Goal: Download file/media: Obtain a digital file from the website

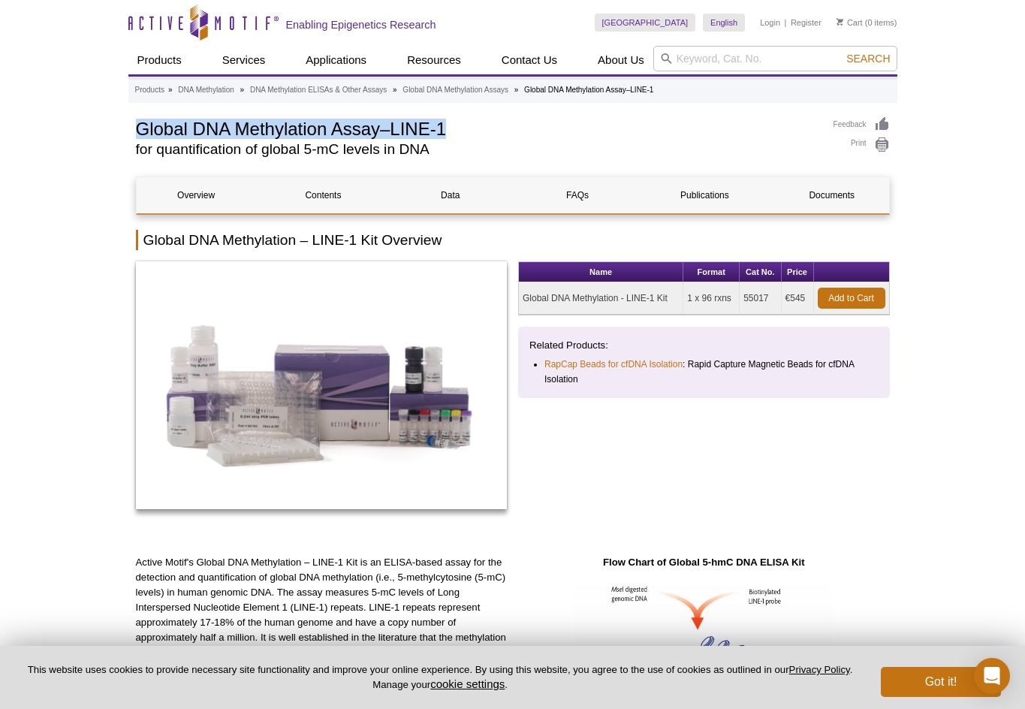
drag, startPoint x: 450, startPoint y: 128, endPoint x: 108, endPoint y: 134, distance: 342.3
drag, startPoint x: 448, startPoint y: 156, endPoint x: 107, endPoint y: 137, distance: 342.0
click at [433, 124] on h1 "Global DNA Methylation Assay–LINE-1" at bounding box center [477, 127] width 682 height 23
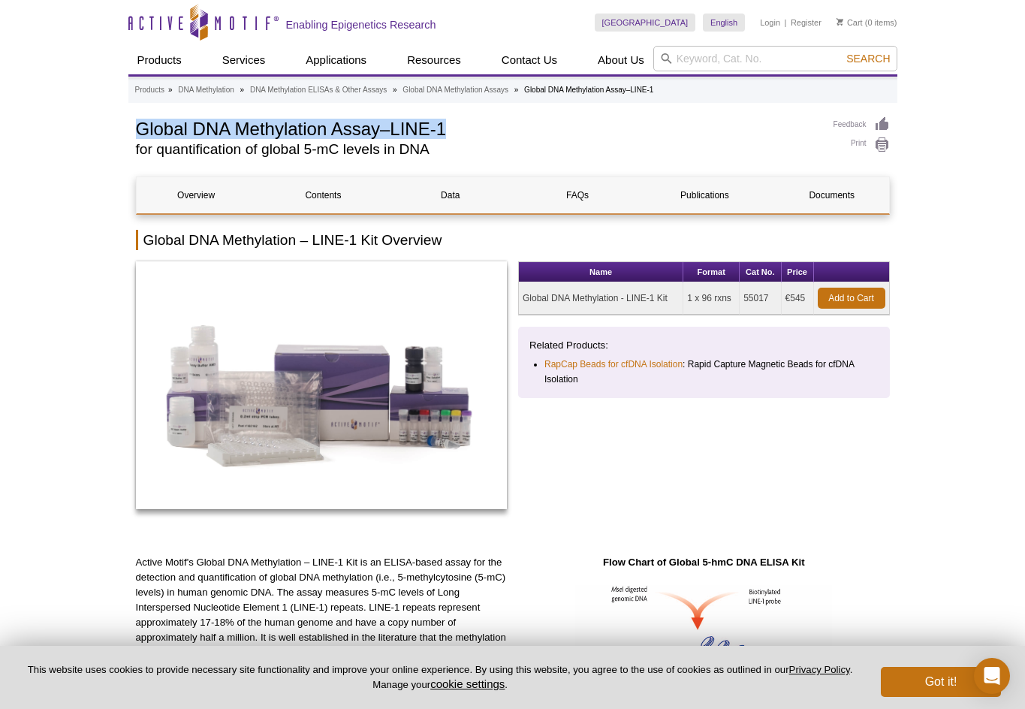
drag, startPoint x: 442, startPoint y: 124, endPoint x: 119, endPoint y: 124, distance: 322.8
copy h1 "Global DNA Methylation Assay–LINE-1"
click at [816, 190] on link "Documents" at bounding box center [831, 195] width 119 height 36
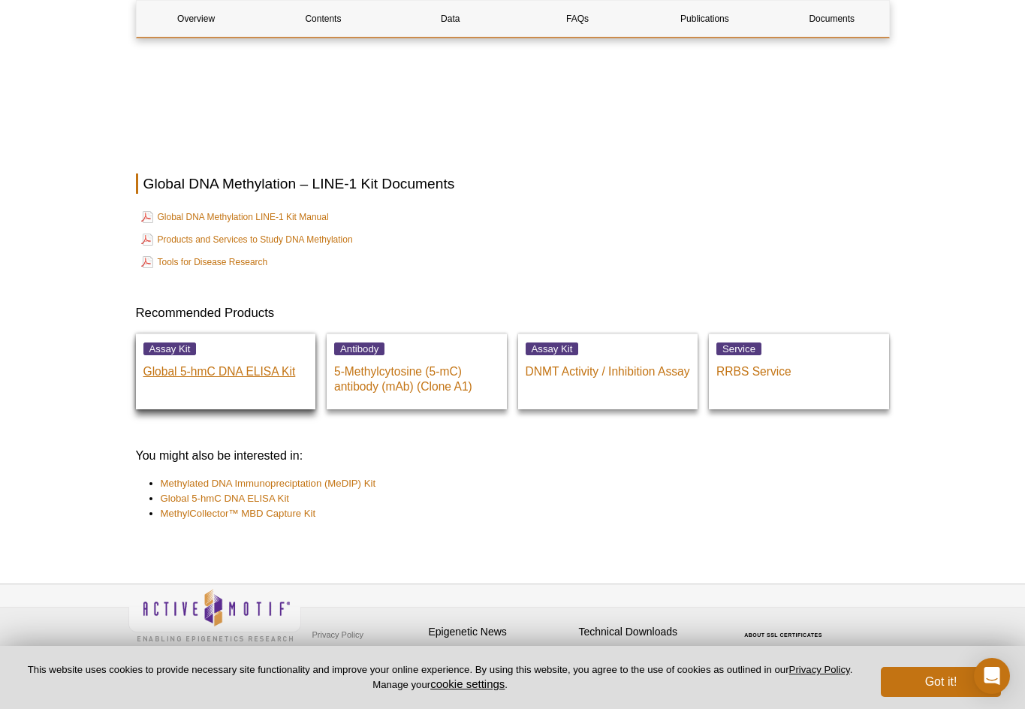
click at [260, 369] on p "Global 5-hmC DNA ELISA Kit" at bounding box center [225, 368] width 165 height 23
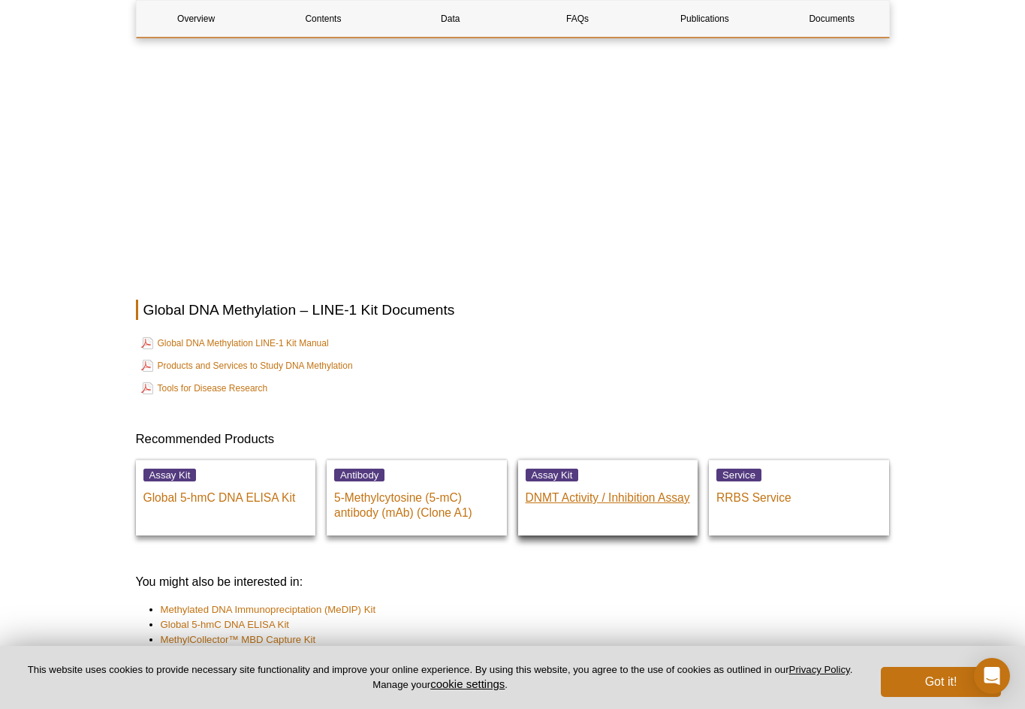
scroll to position [3139, 0]
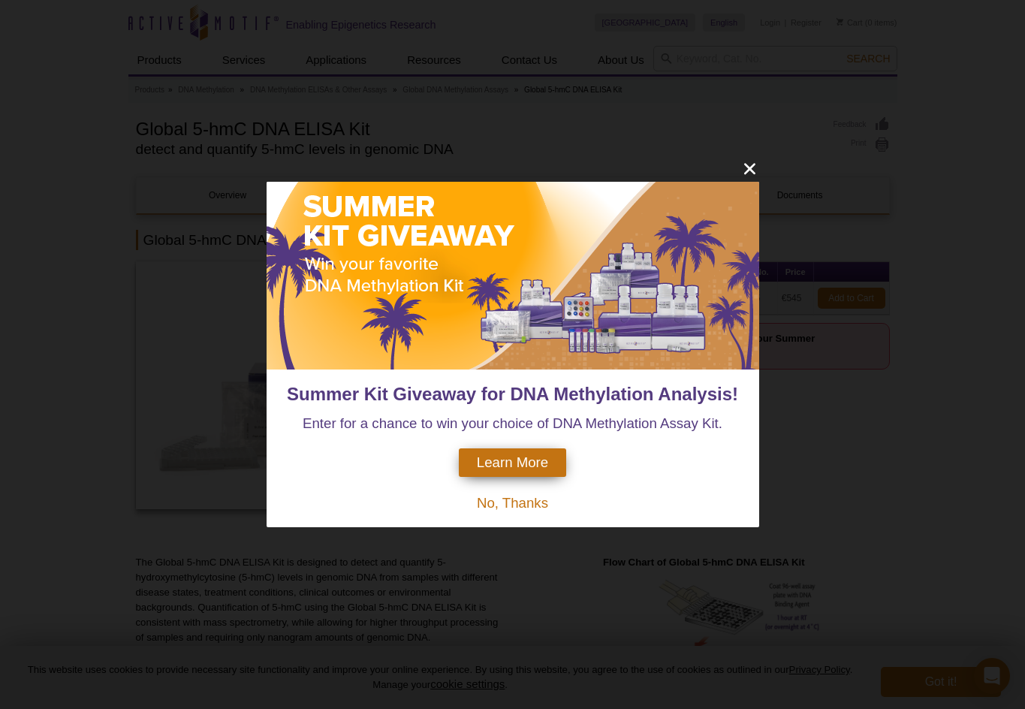
click at [751, 166] on icon "close" at bounding box center [748, 168] width 11 height 11
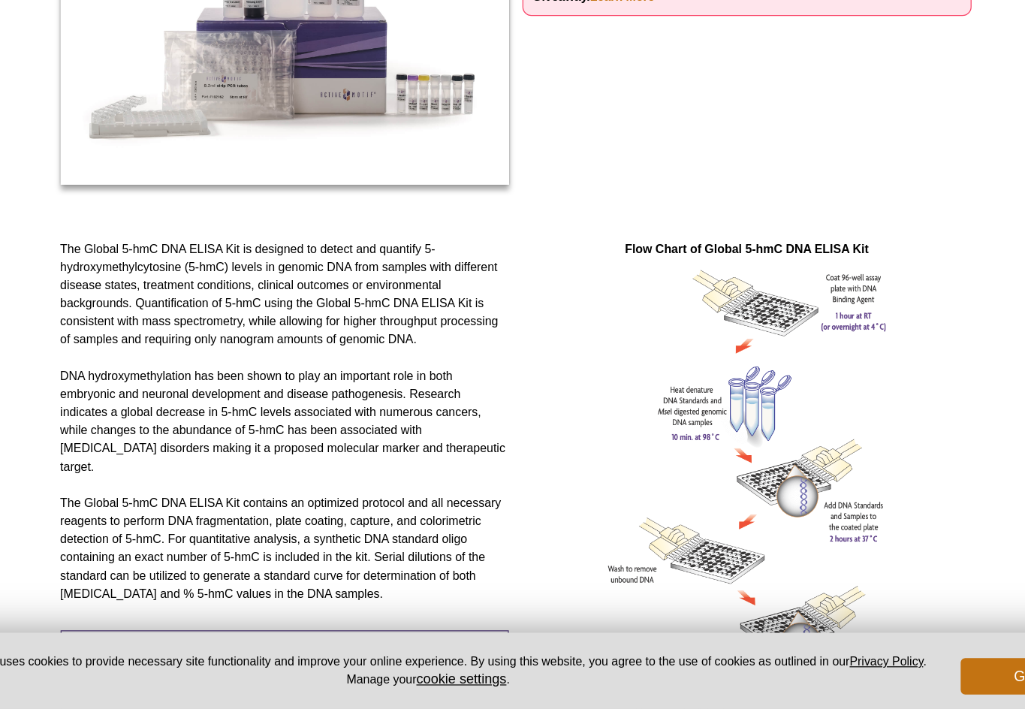
scroll to position [238, 0]
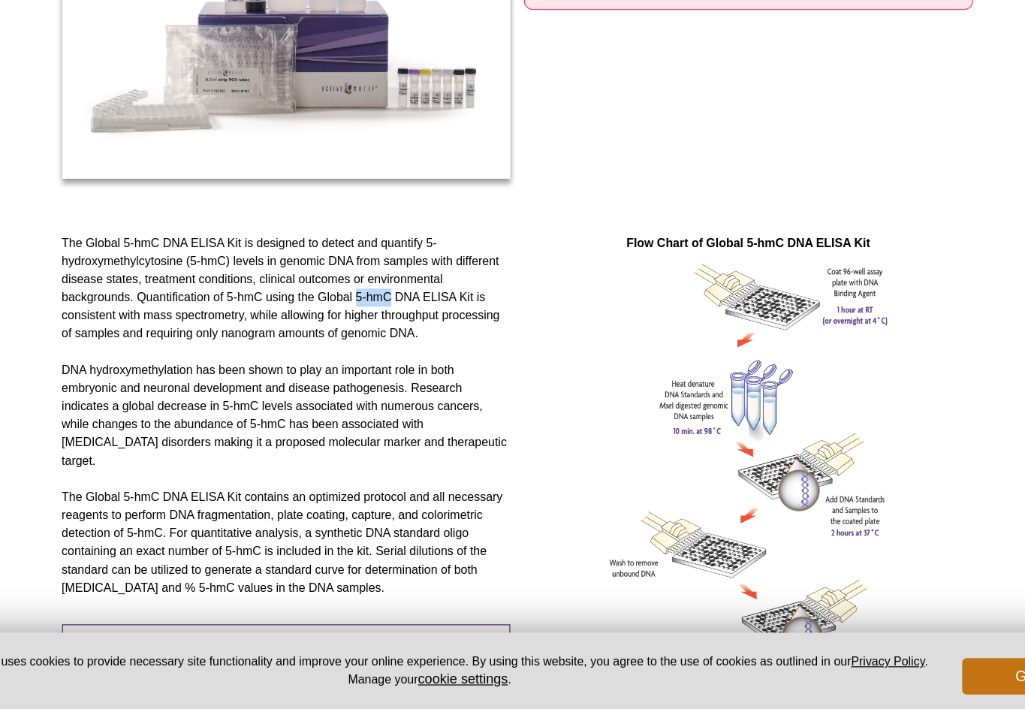
drag, startPoint x: 324, startPoint y: 246, endPoint x: 294, endPoint y: 246, distance: 30.0
click at [294, 316] on p "The Global 5-hmC DNA ELISA Kit is designed to detect and quantify 5-hydroxymeth…" at bounding box center [322, 361] width 372 height 90
copy p "5-hmC"
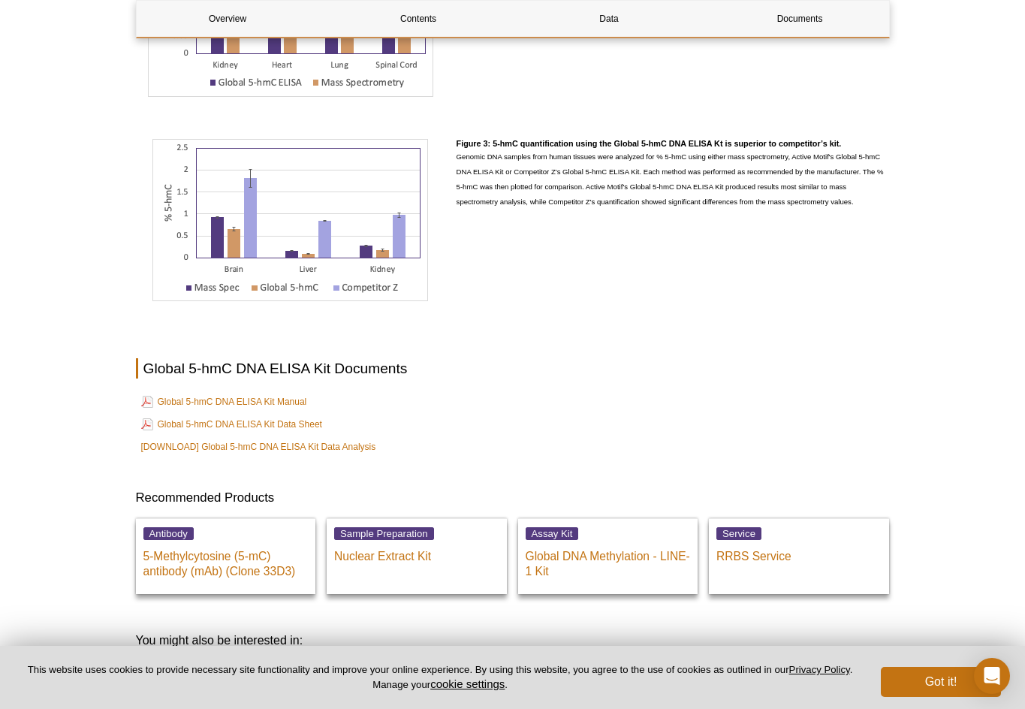
scroll to position [1744, 0]
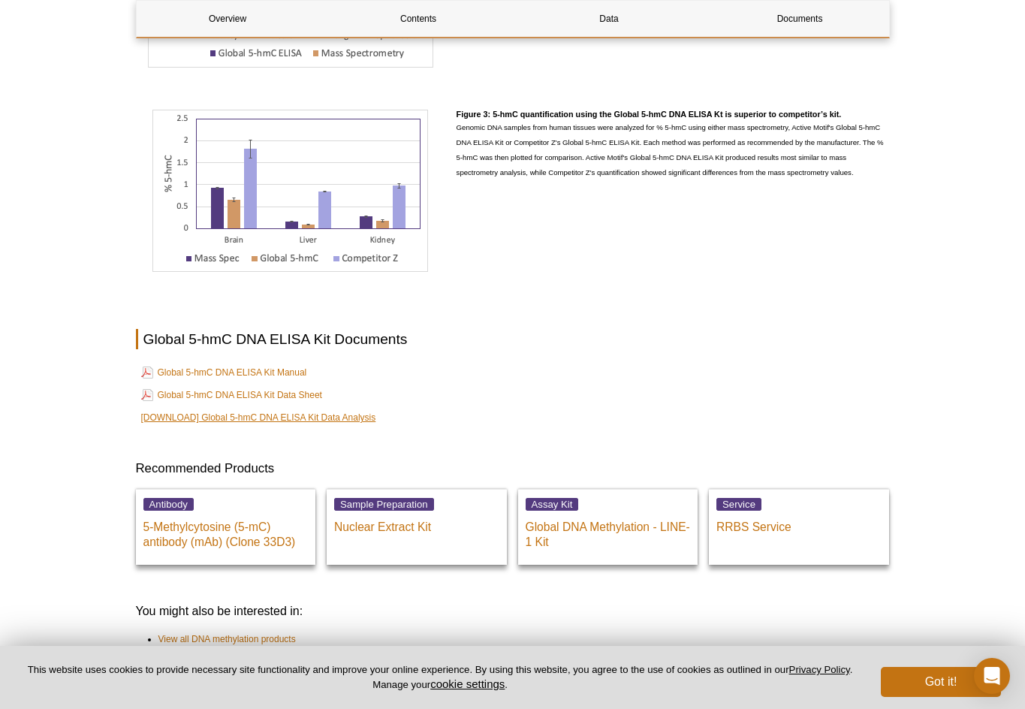
click at [297, 420] on link "[DOWNLOAD] Global 5-hmC DNA ELISA Kit Data Analysis" at bounding box center [258, 417] width 235 height 15
click at [226, 370] on link "Global 5-hmC DNA ELISA Kit Manual" at bounding box center [224, 372] width 166 height 18
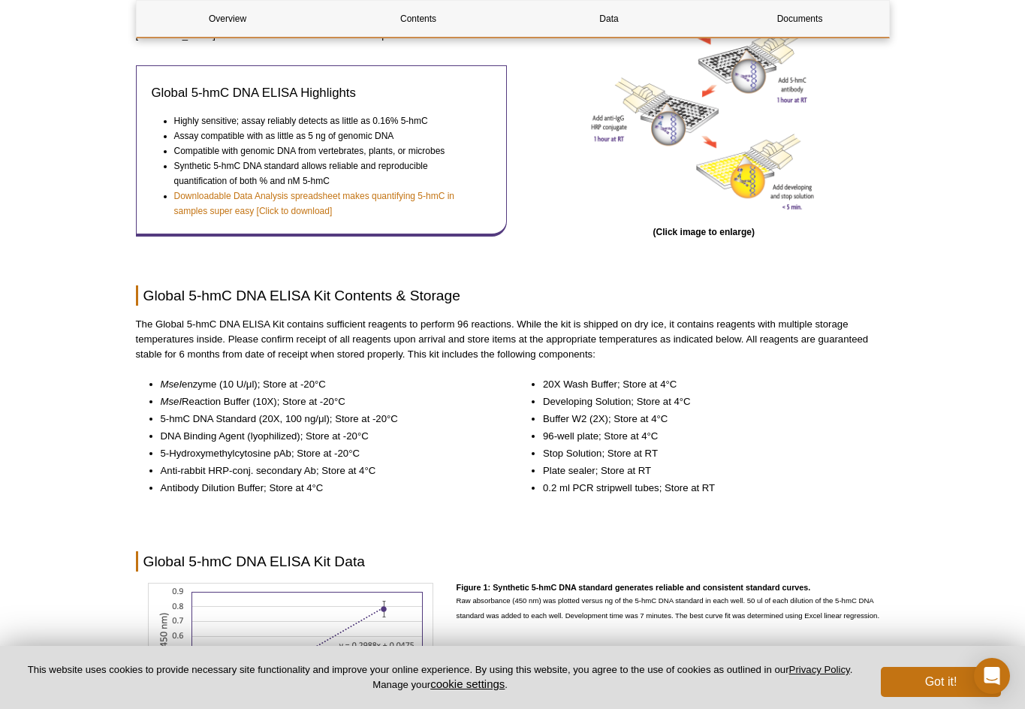
scroll to position [811, 0]
